Goal: Transaction & Acquisition: Purchase product/service

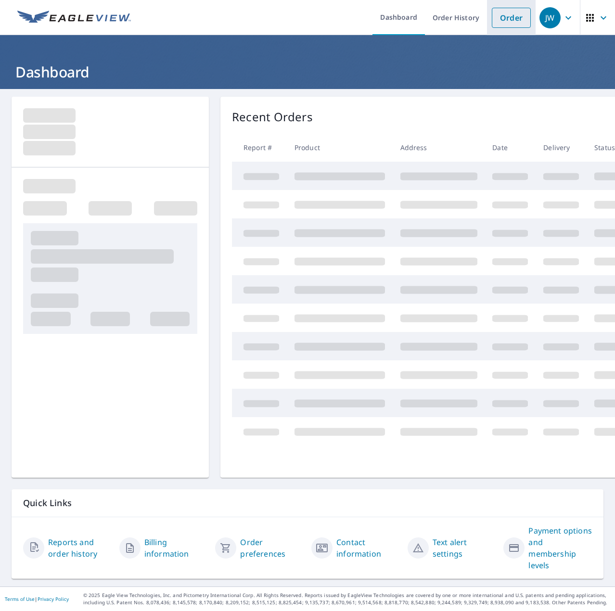
click at [507, 16] on link "Order" at bounding box center [510, 18] width 39 height 20
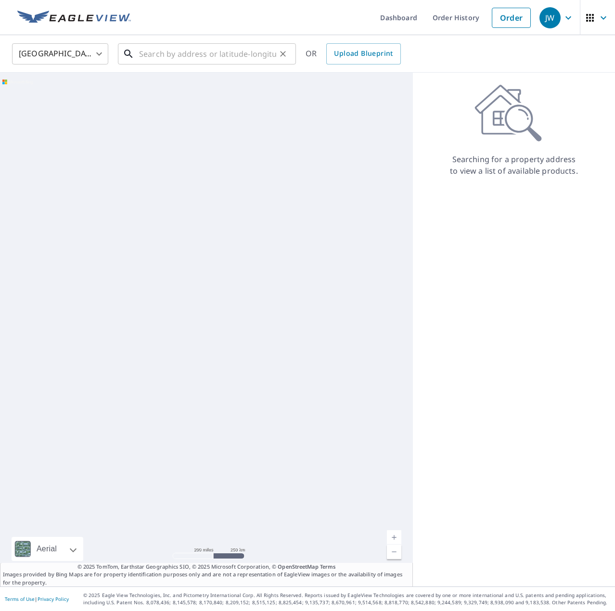
click at [250, 58] on input "text" at bounding box center [207, 53] width 137 height 27
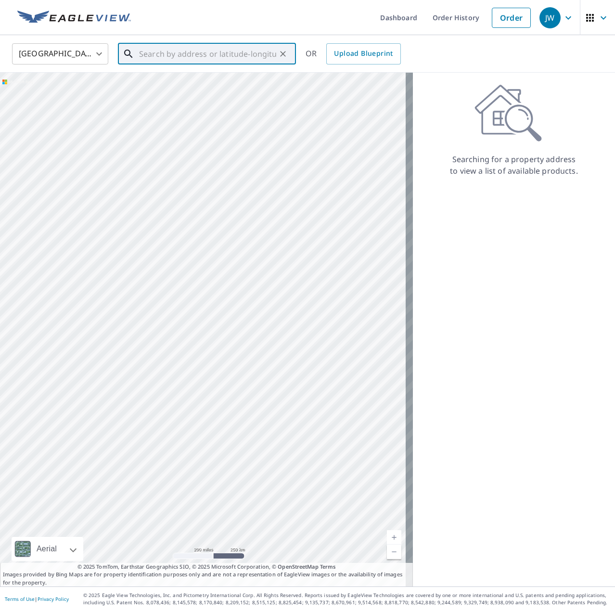
paste input "[STREET_ADDRESS]"
click at [168, 82] on span "[STREET_ADDRESS]" at bounding box center [212, 82] width 151 height 12
type input "[STREET_ADDRESS]"
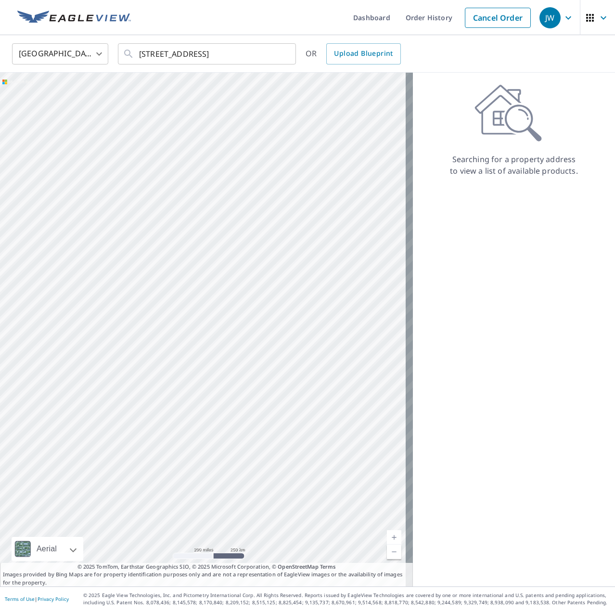
scroll to position [0, 0]
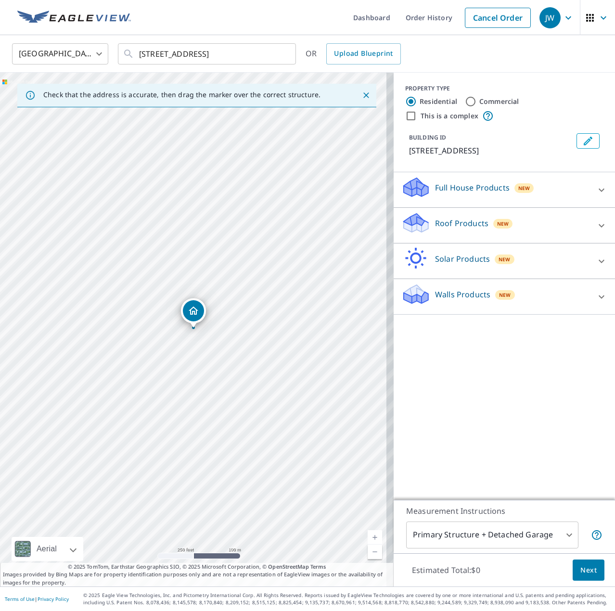
click at [440, 222] on p "Roof Products" at bounding box center [461, 223] width 53 height 12
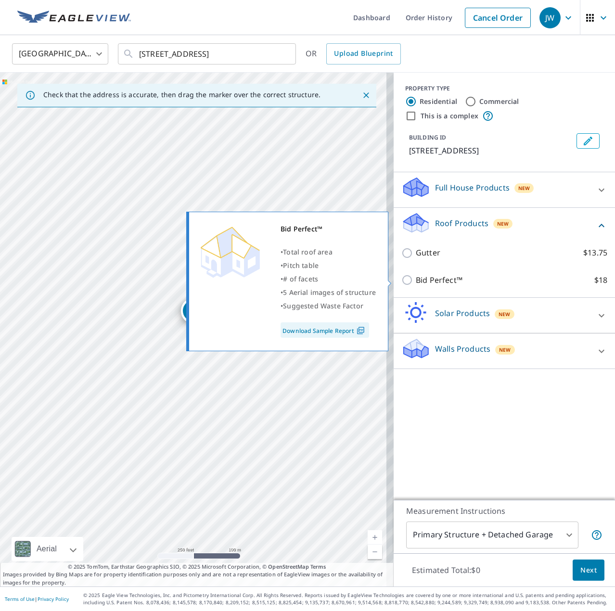
click at [436, 278] on p "Bid Perfect™" at bounding box center [438, 280] width 47 height 12
click at [415, 278] on input "Bid Perfect™ $18" at bounding box center [408, 280] width 14 height 12
checkbox input "true"
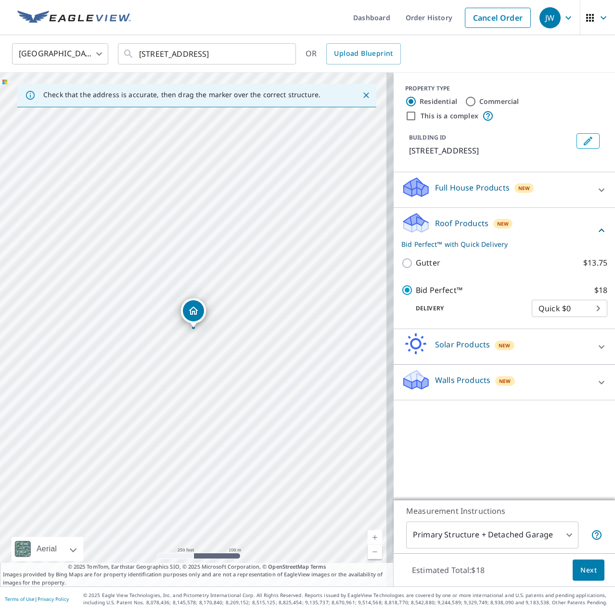
click at [582, 564] on span "Next" at bounding box center [588, 570] width 16 height 12
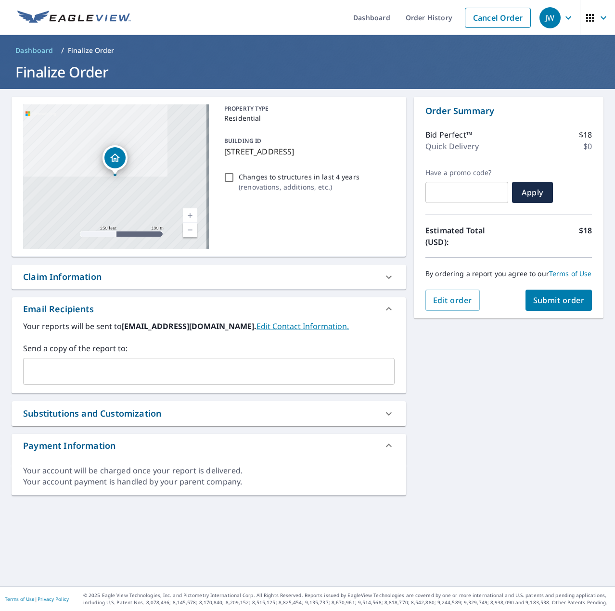
click at [166, 282] on div "Claim Information" at bounding box center [200, 276] width 354 height 13
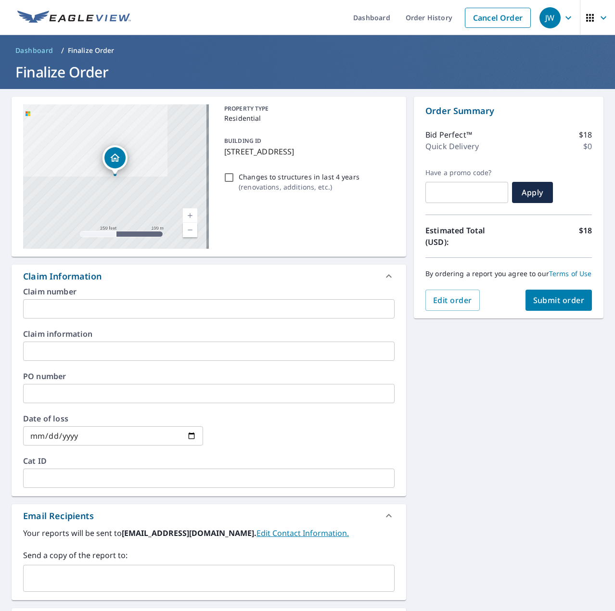
click at [85, 397] on input "text" at bounding box center [208, 393] width 371 height 19
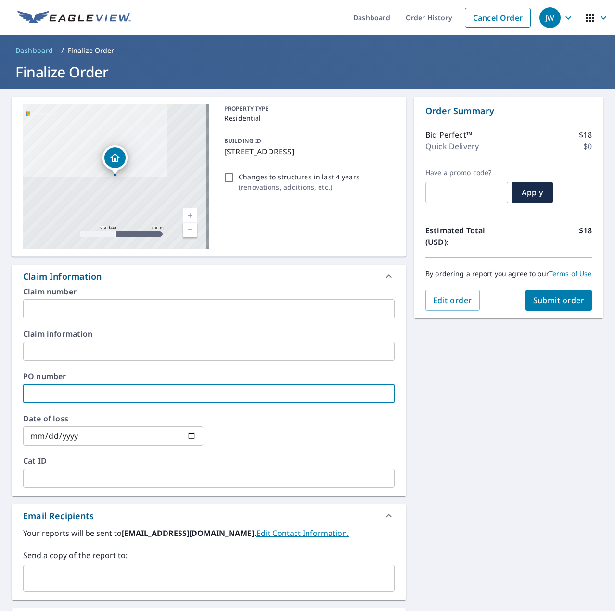
paste input "J006866988"
type input "J006866988"
click at [544, 305] on span "Submit order" at bounding box center [558, 300] width 51 height 11
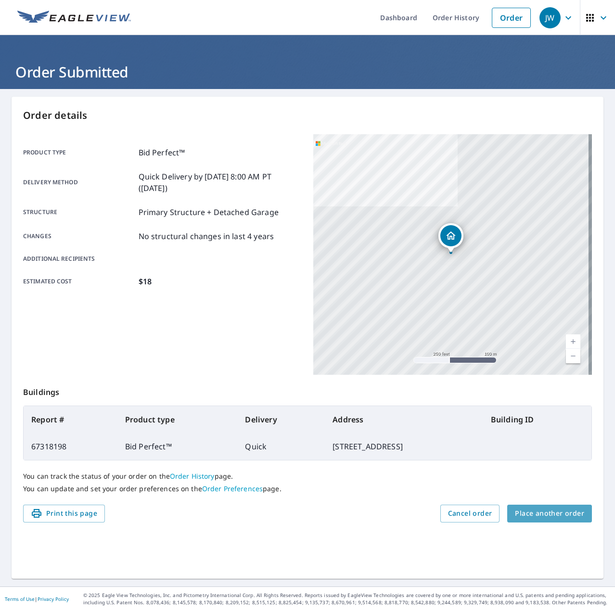
click at [549, 515] on span "Place another order" at bounding box center [549, 513] width 69 height 12
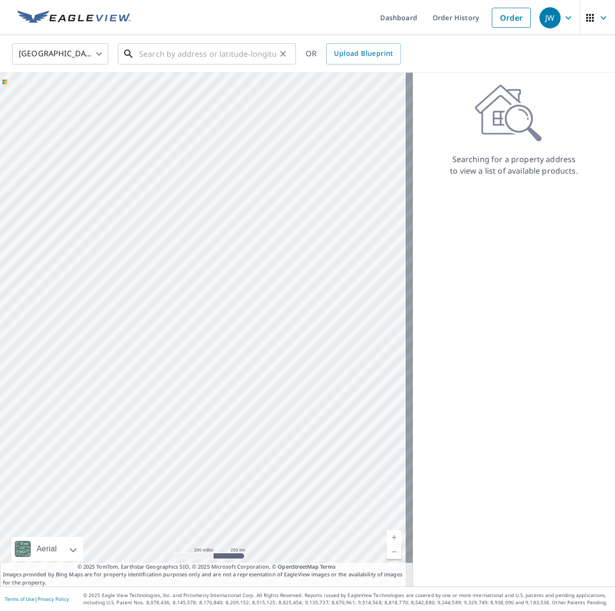
click at [211, 48] on input "text" at bounding box center [207, 53] width 137 height 27
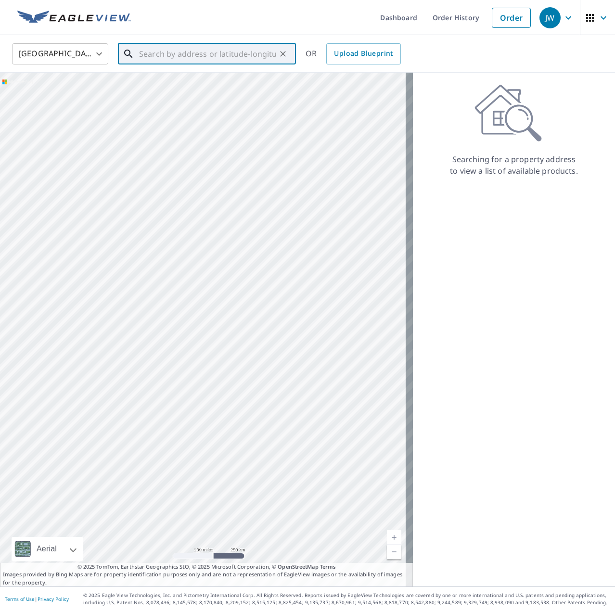
paste input "[STREET_ADDRESS][PERSON_NAME][PERSON_NAME]"
click at [171, 84] on span "[STREET_ADDRESS][PERSON_NAME]" at bounding box center [212, 82] width 151 height 12
type input "[STREET_ADDRESS][PERSON_NAME][PERSON_NAME]"
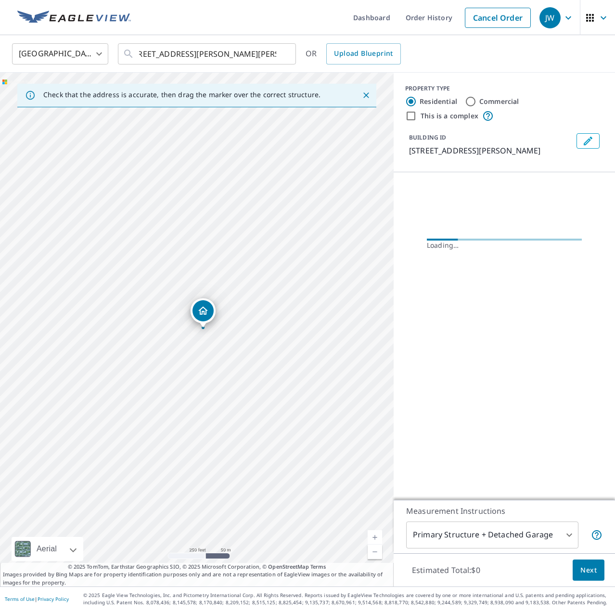
scroll to position [0, 0]
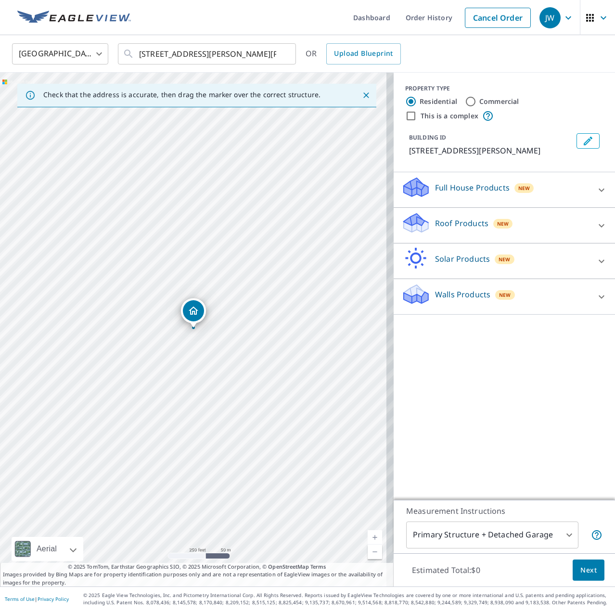
click at [417, 230] on icon at bounding box center [415, 227] width 25 height 12
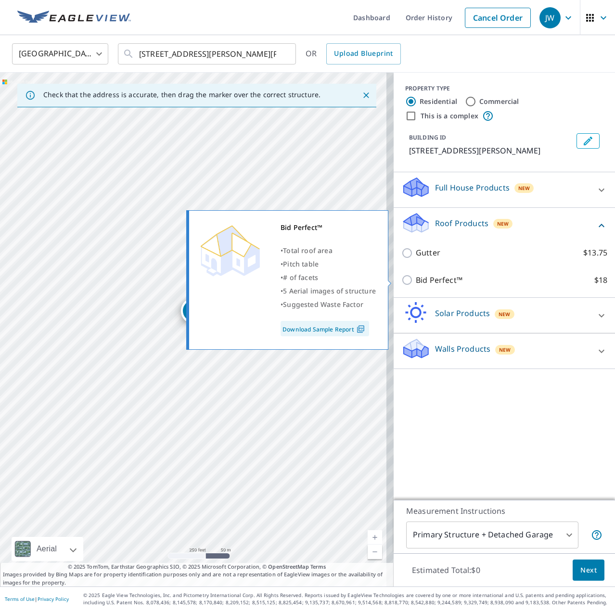
click at [432, 274] on p "Bid Perfect™" at bounding box center [438, 280] width 47 height 12
click at [415, 274] on input "Bid Perfect™ $18" at bounding box center [408, 280] width 14 height 12
checkbox input "true"
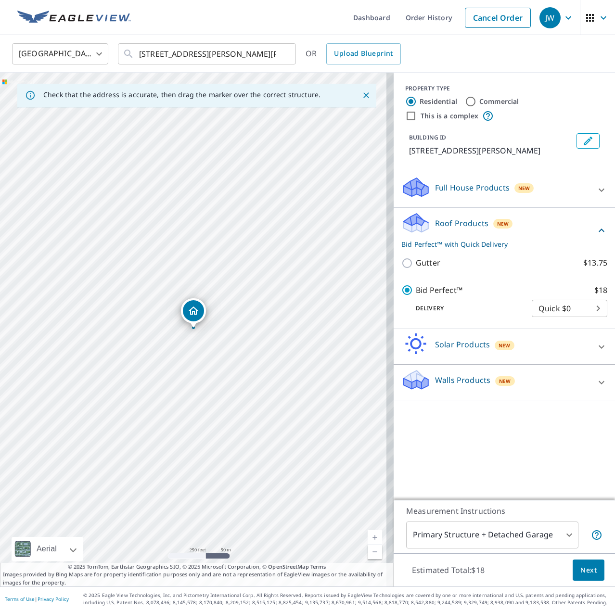
click at [585, 575] on span "Next" at bounding box center [588, 570] width 16 height 12
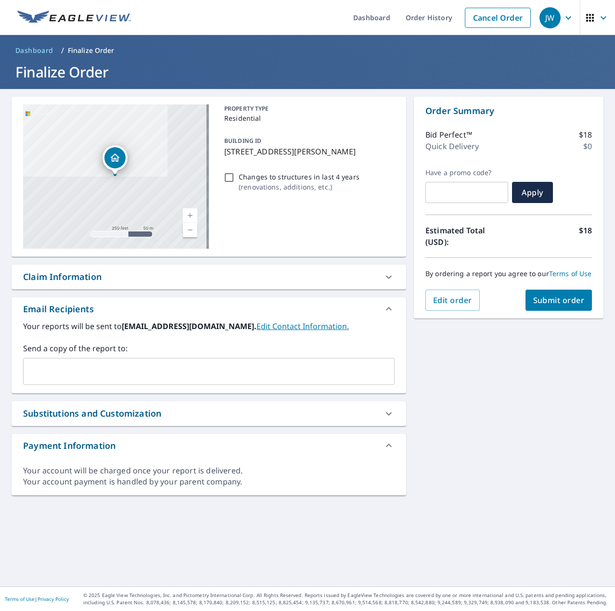
click at [158, 282] on div "Claim Information" at bounding box center [200, 276] width 354 height 13
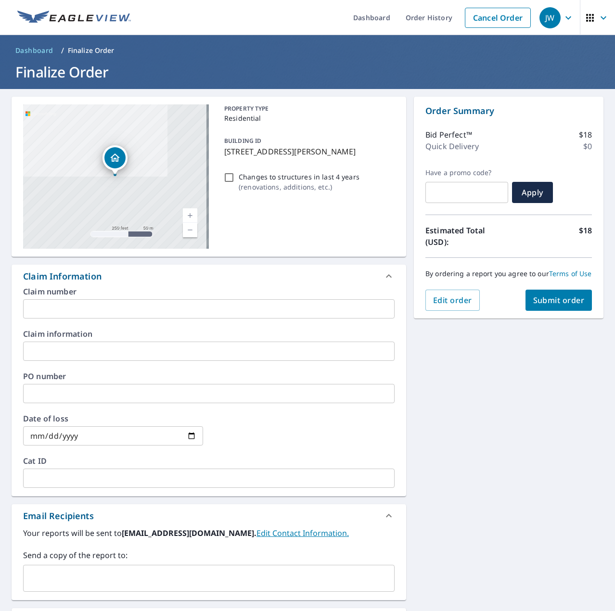
click at [110, 395] on input "text" at bounding box center [208, 393] width 371 height 19
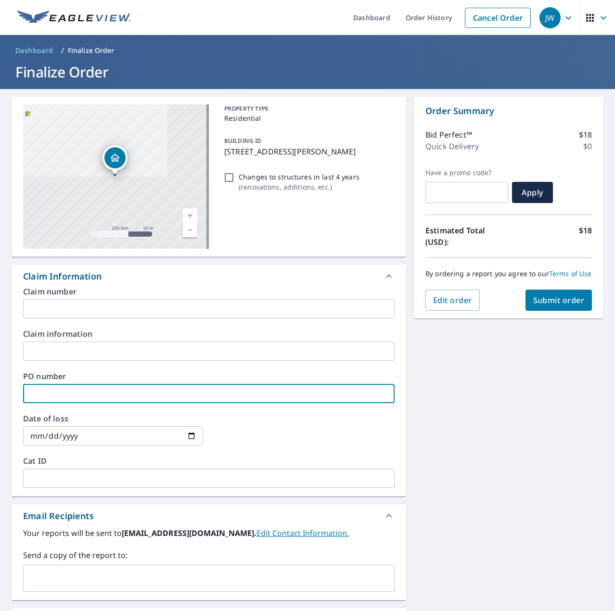
paste input "J006849939"
type input "J006849939"
click at [553, 305] on span "Submit order" at bounding box center [558, 300] width 51 height 11
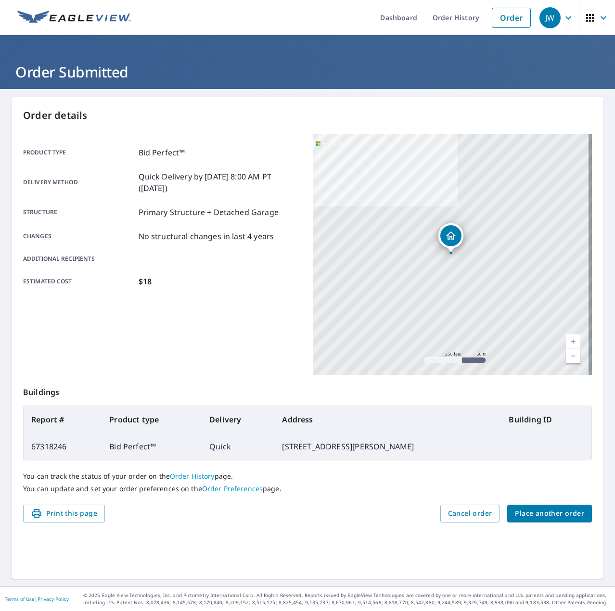
click at [530, 517] on span "Place another order" at bounding box center [549, 513] width 69 height 12
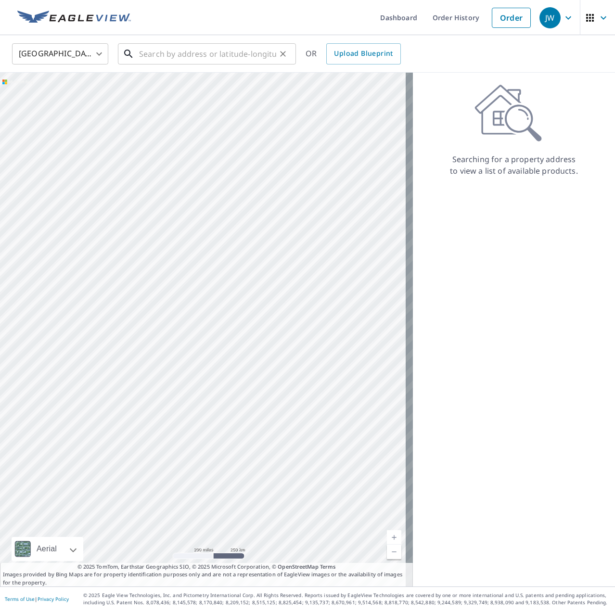
click at [221, 60] on input "text" at bounding box center [207, 53] width 137 height 27
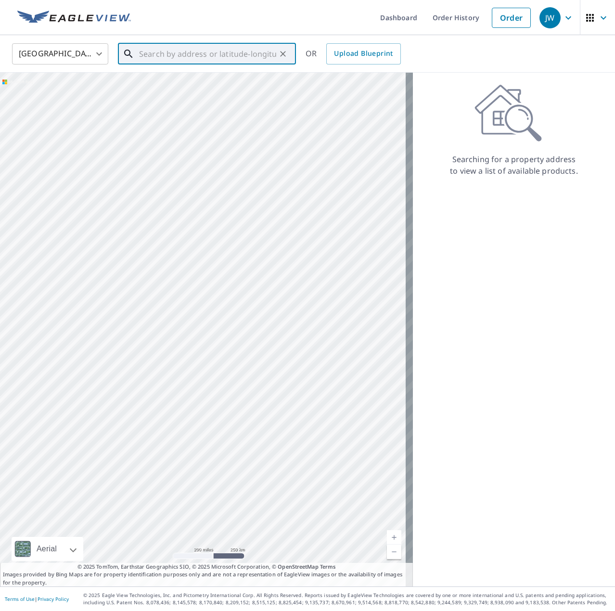
paste input "[STREET_ADDRESS][PERSON_NAME]"
click at [165, 81] on span "[STREET_ADDRESS][PERSON_NAME]" at bounding box center [212, 82] width 151 height 12
type input "[STREET_ADDRESS][PERSON_NAME]"
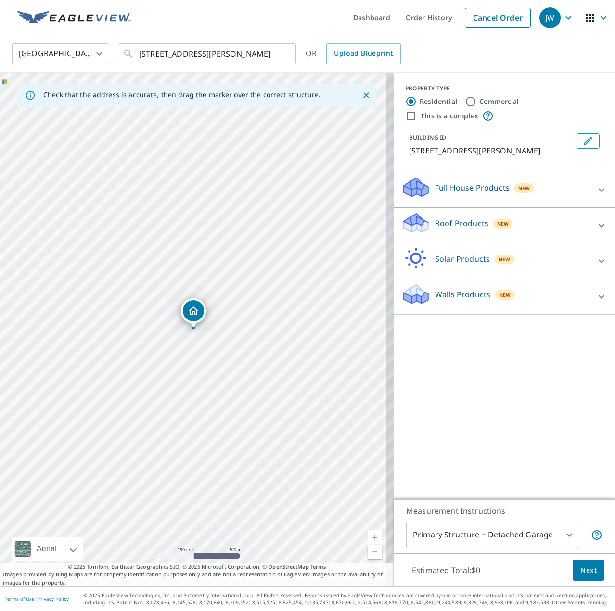
click at [449, 221] on p "Roof Products" at bounding box center [461, 223] width 53 height 12
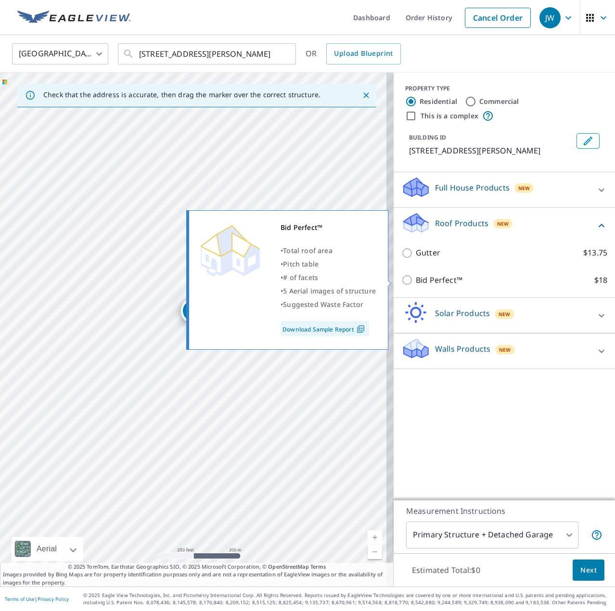
click at [433, 277] on p "Bid Perfect™" at bounding box center [438, 280] width 47 height 12
click at [415, 277] on input "Bid Perfect™ $18" at bounding box center [408, 280] width 14 height 12
checkbox input "true"
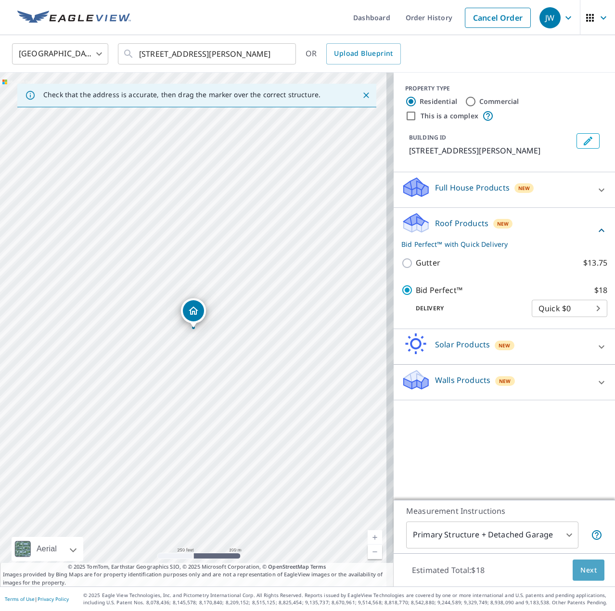
drag, startPoint x: 588, startPoint y: 565, endPoint x: 614, endPoint y: 535, distance: 39.9
click at [588, 565] on span "Next" at bounding box center [588, 570] width 16 height 12
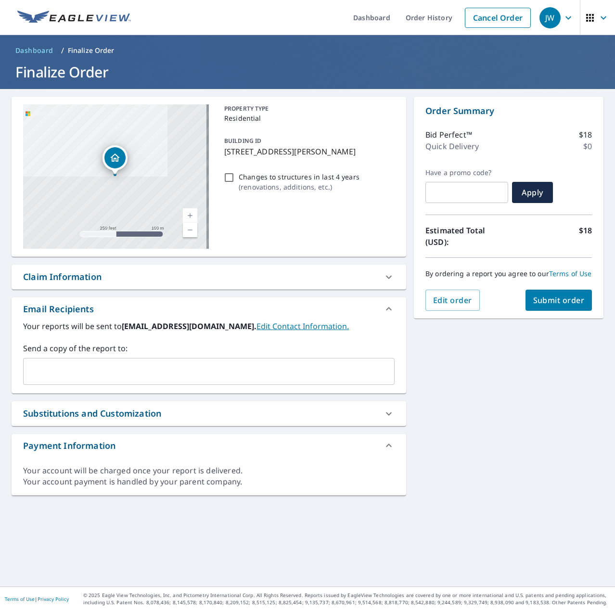
click at [148, 273] on div "Claim Information" at bounding box center [200, 276] width 354 height 13
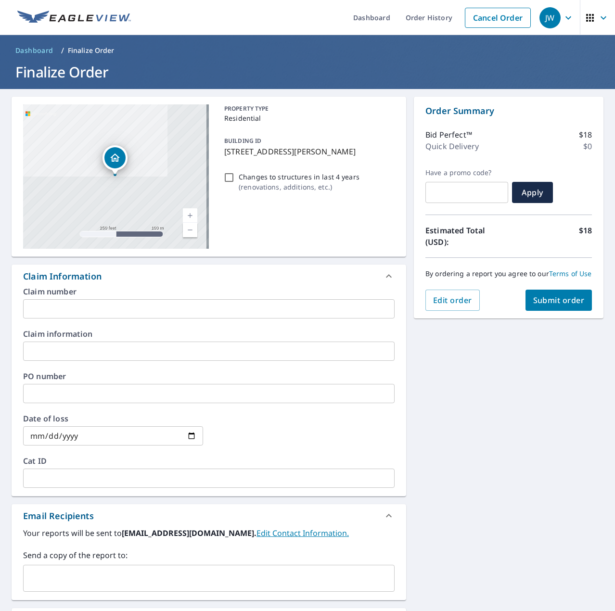
click at [83, 391] on input "text" at bounding box center [208, 393] width 371 height 19
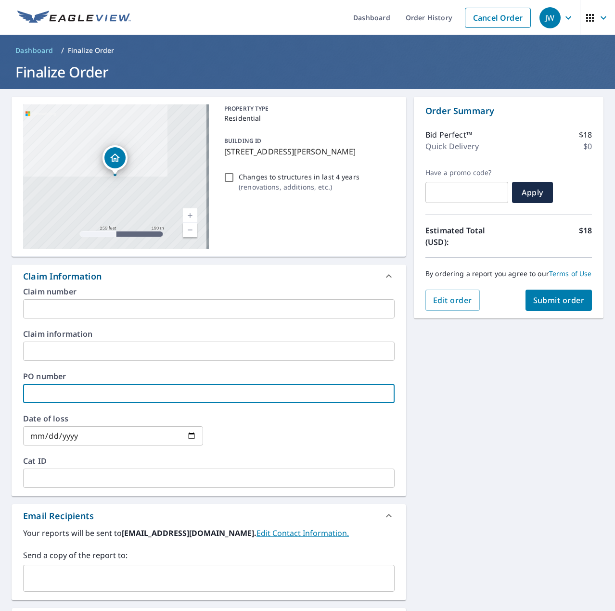
paste input "J006866015"
type input "J006866015"
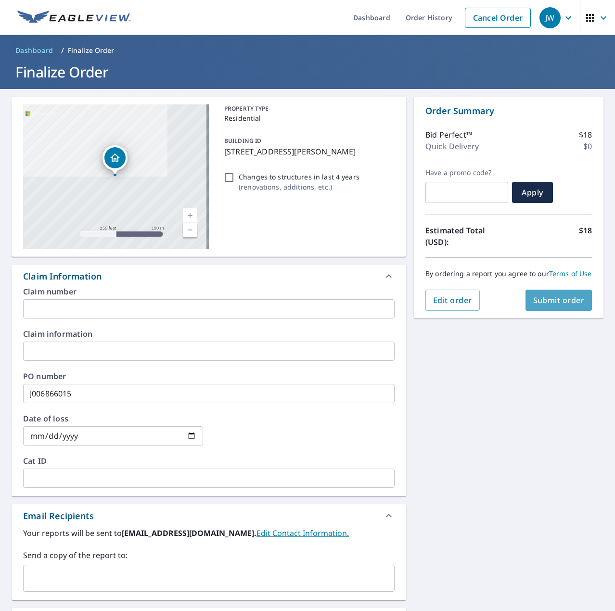
click at [534, 305] on span "Submit order" at bounding box center [558, 300] width 51 height 11
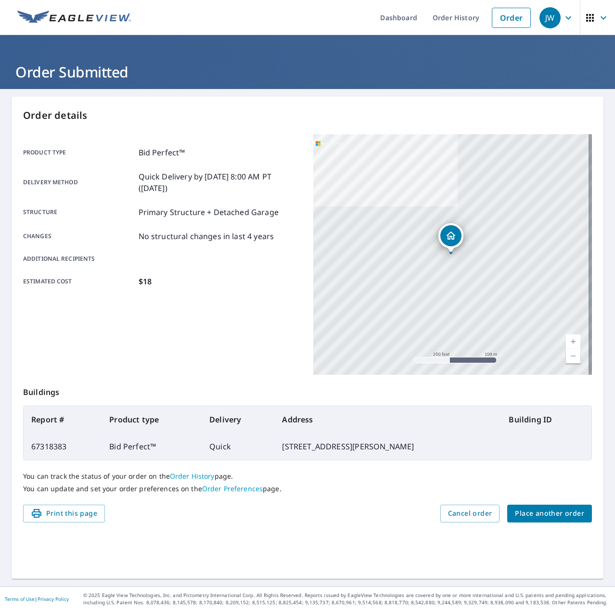
click at [551, 512] on span "Place another order" at bounding box center [549, 513] width 69 height 12
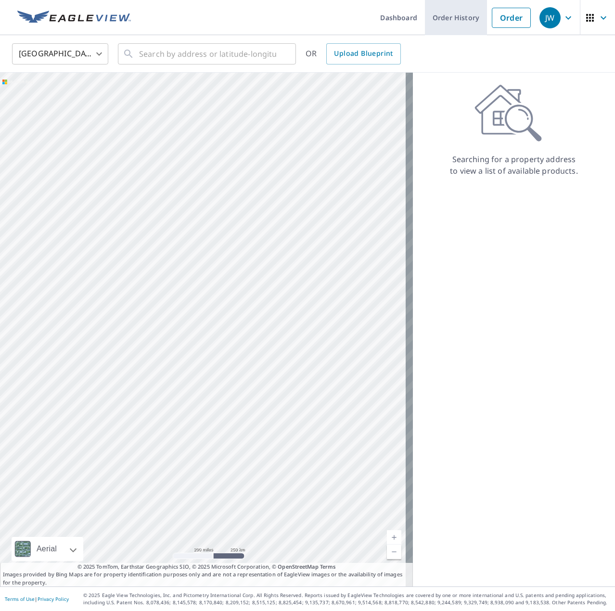
click at [440, 13] on link "Order History" at bounding box center [456, 17] width 62 height 35
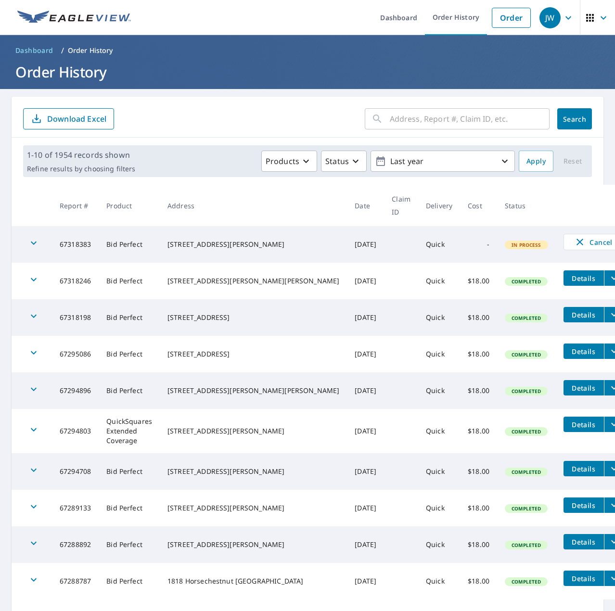
click at [608, 281] on icon "filesDropdownBtn-67318246" at bounding box center [614, 278] width 12 height 12
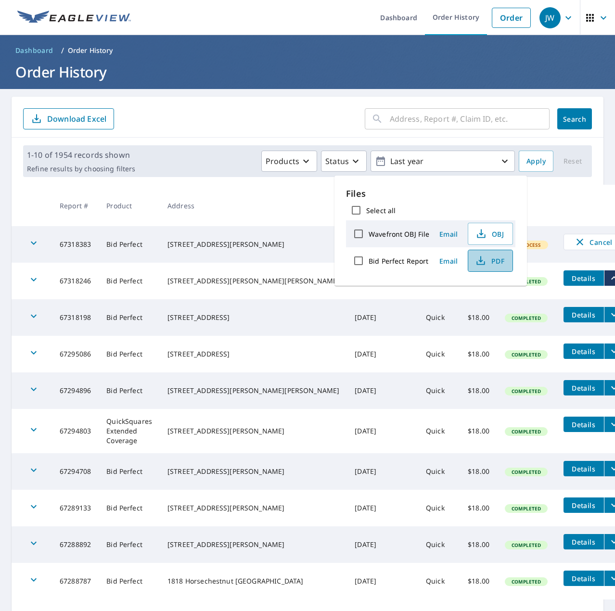
click at [480, 264] on icon "button" at bounding box center [481, 261] width 12 height 12
